Goal: Transaction & Acquisition: Purchase product/service

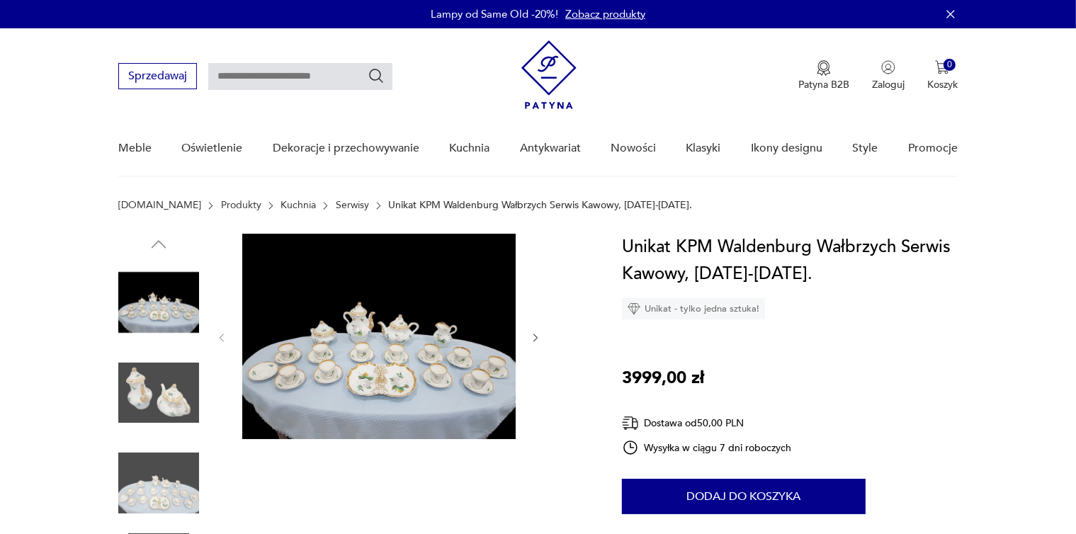
click at [356, 374] on img at bounding box center [378, 336] width 273 height 205
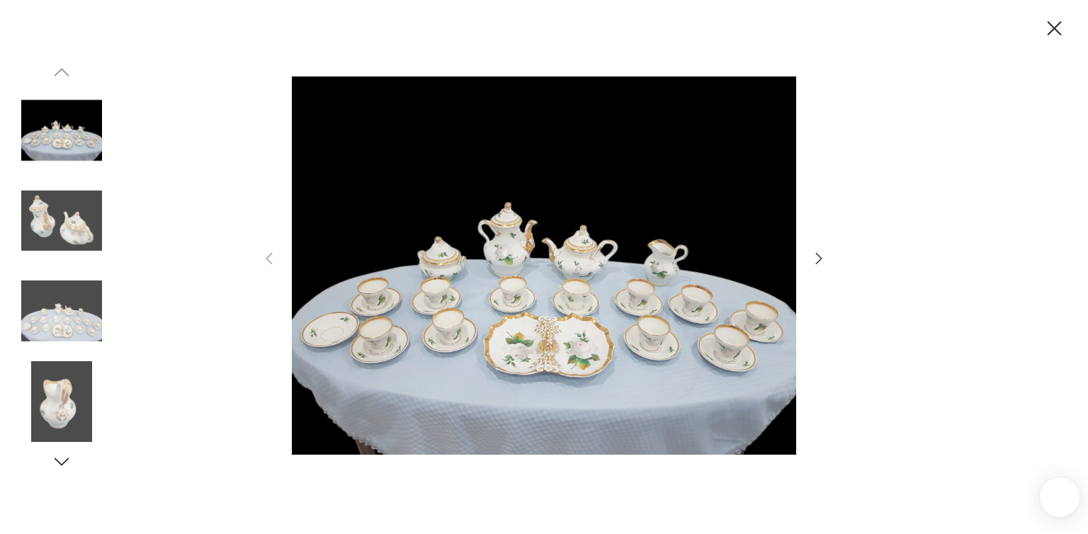
click at [563, 347] on img at bounding box center [544, 265] width 504 height 427
click at [819, 257] on icon "button" at bounding box center [819, 258] width 6 height 11
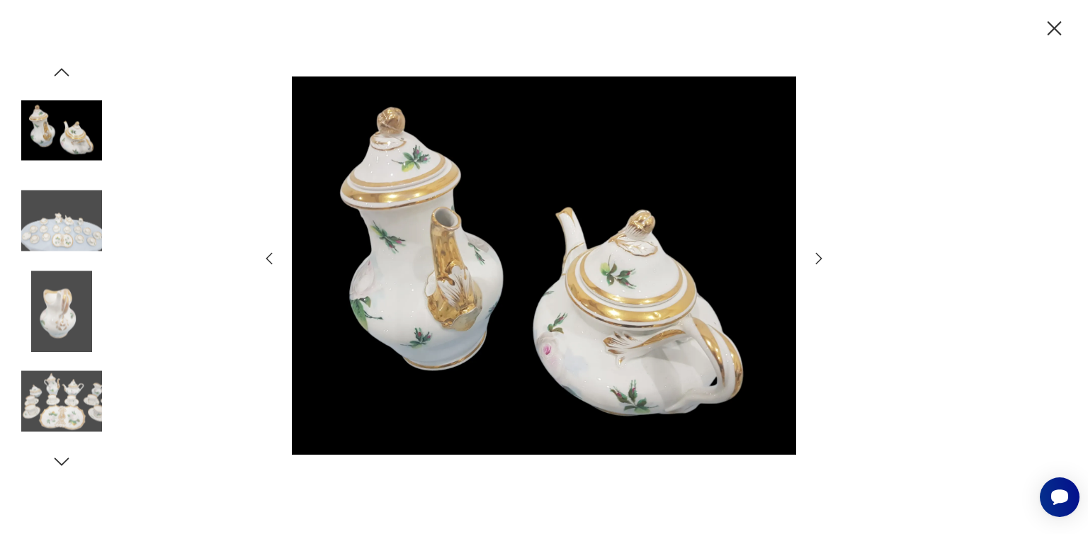
click at [819, 257] on icon "button" at bounding box center [819, 258] width 6 height 11
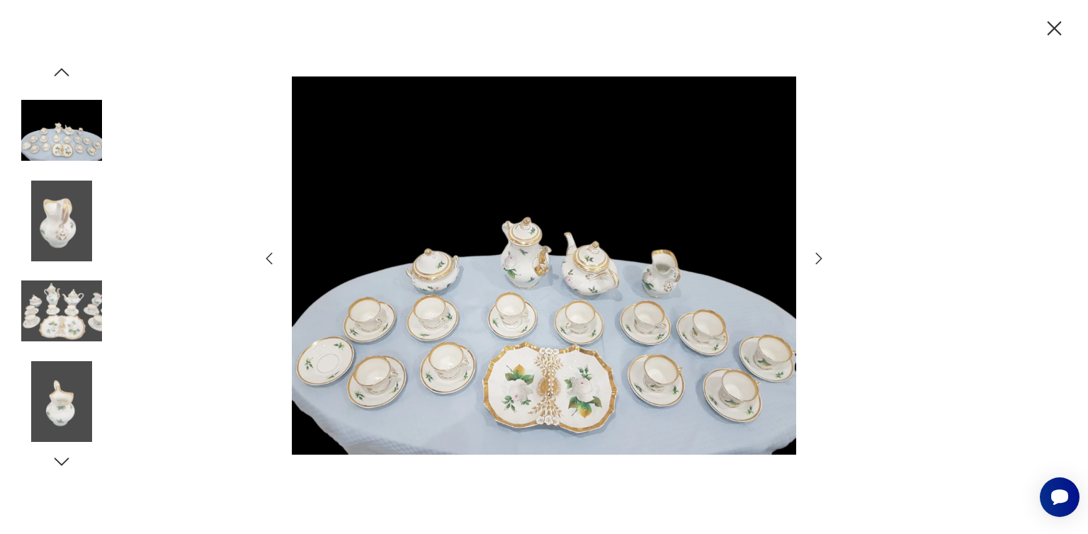
click at [819, 257] on icon "button" at bounding box center [819, 258] width 6 height 11
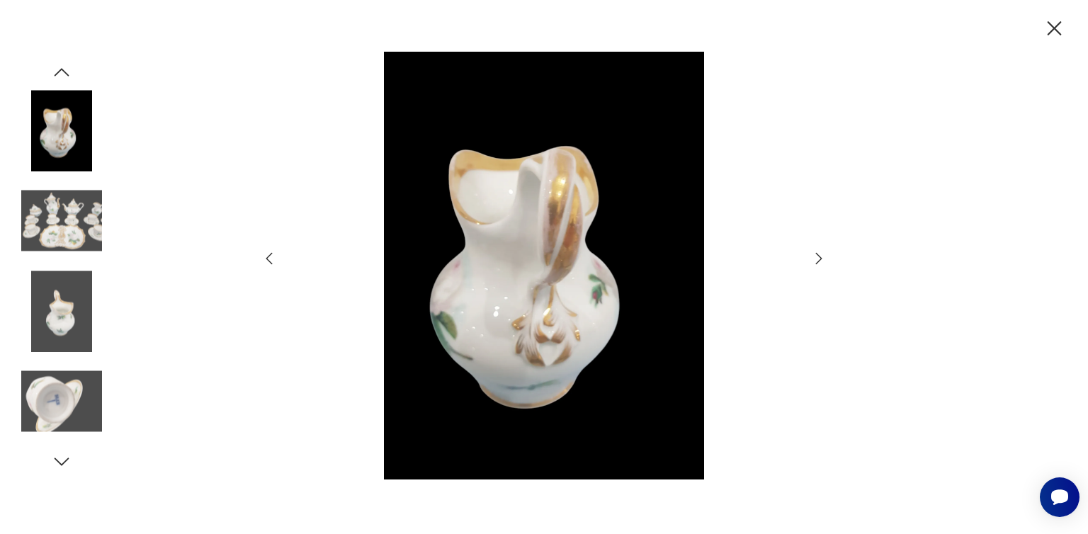
click at [819, 257] on icon "button" at bounding box center [819, 258] width 6 height 11
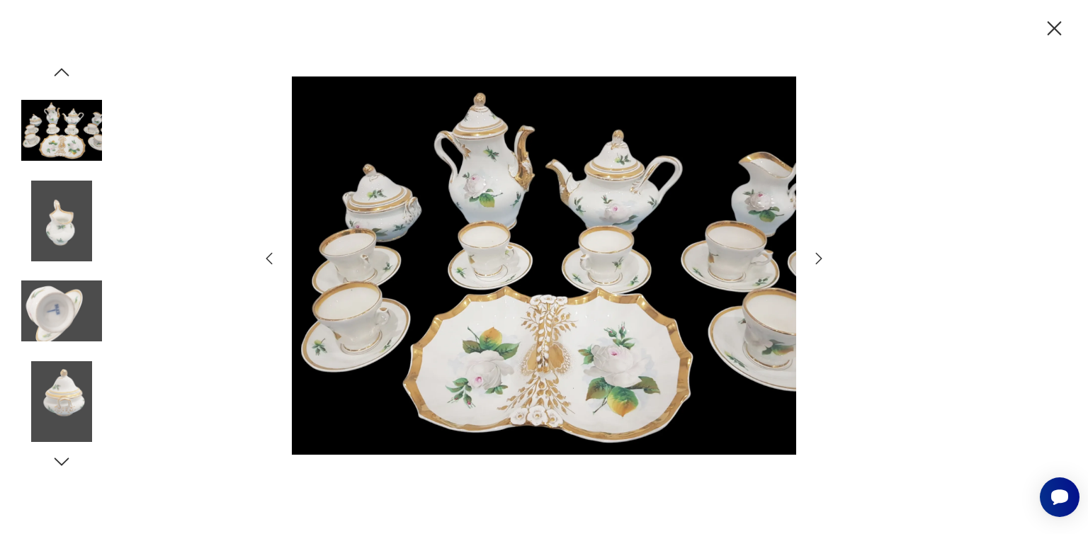
click at [819, 257] on icon "button" at bounding box center [819, 258] width 6 height 11
